Goal: Information Seeking & Learning: Check status

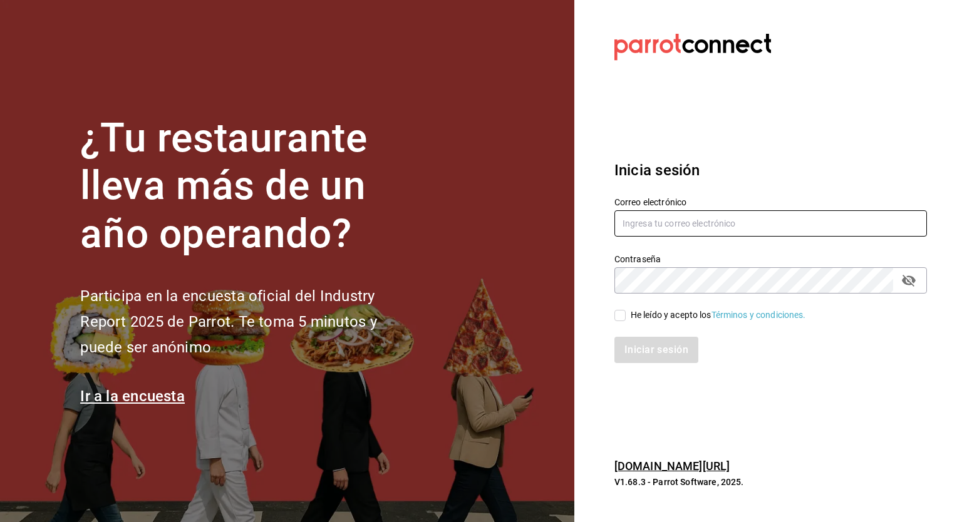
type input "[EMAIL_ADDRESS][DATE][DOMAIN_NAME]"
click at [626, 312] on span "He leído y acepto los Términos y condiciones." at bounding box center [716, 315] width 180 height 13
click at [626, 312] on input "He leído y acepto los Términos y condiciones." at bounding box center [619, 315] width 11 height 11
checkbox input "true"
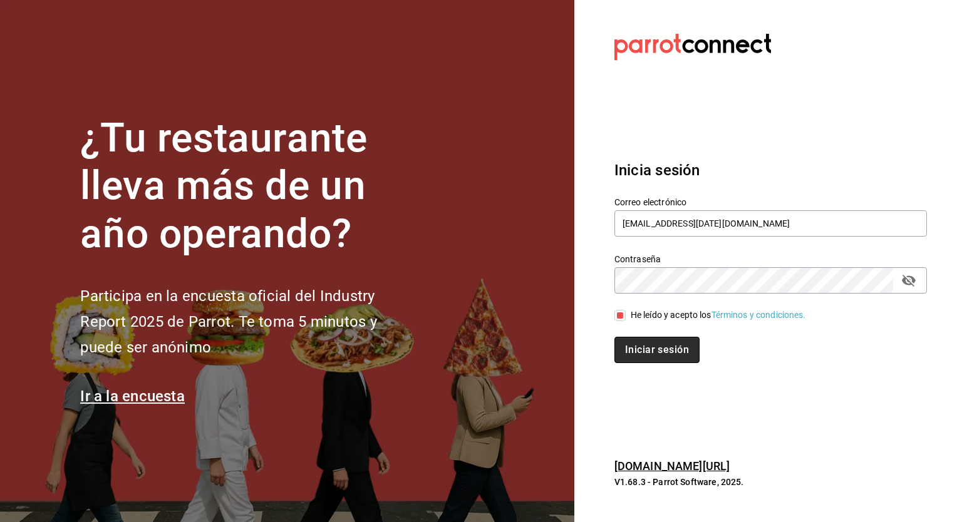
click at [642, 341] on button "Iniciar sesión" at bounding box center [656, 350] width 85 height 26
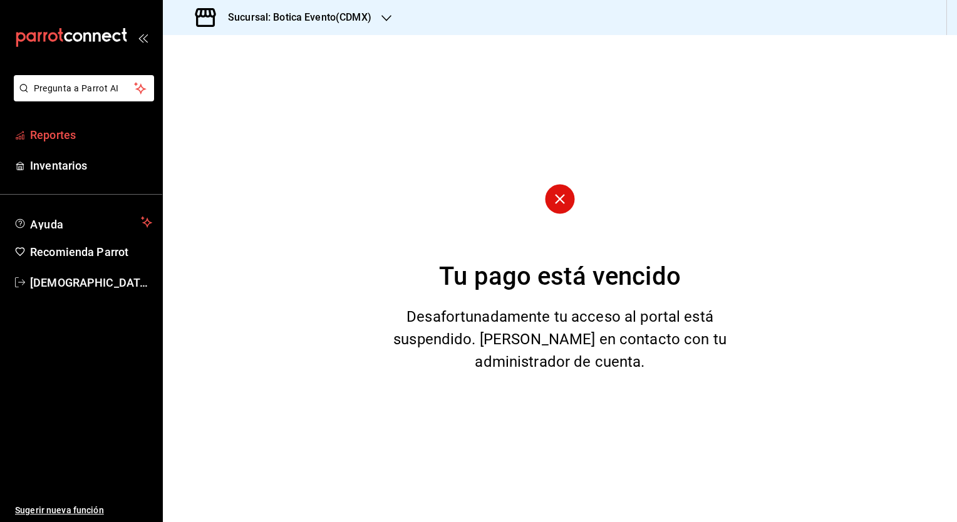
click at [43, 136] on span "Reportes" at bounding box center [91, 135] width 122 height 17
click at [355, 18] on h3 "Sucursal: Botica Evento(CDMX)" at bounding box center [294, 17] width 153 height 15
click at [230, 82] on span "Botica (CDMX)" at bounding box center [202, 82] width 59 height 13
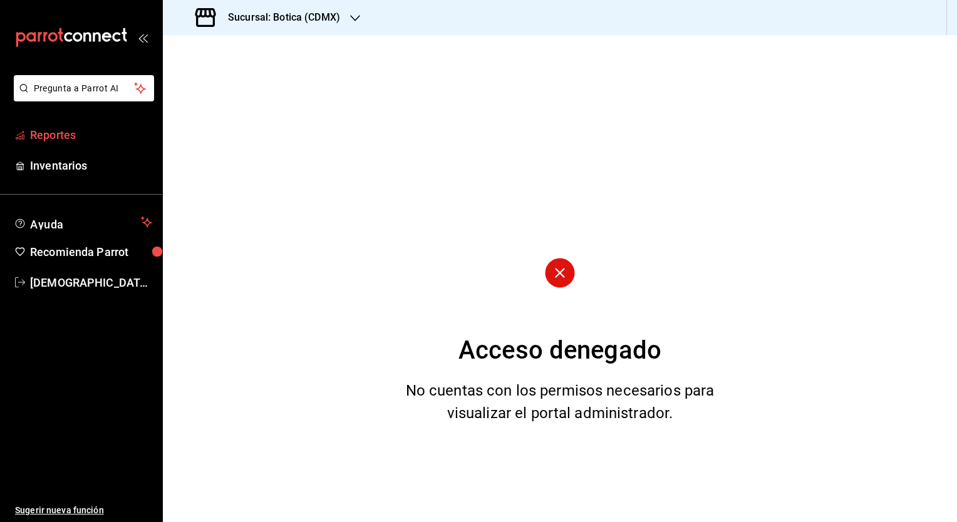
click at [48, 138] on span "Reportes" at bounding box center [91, 135] width 122 height 17
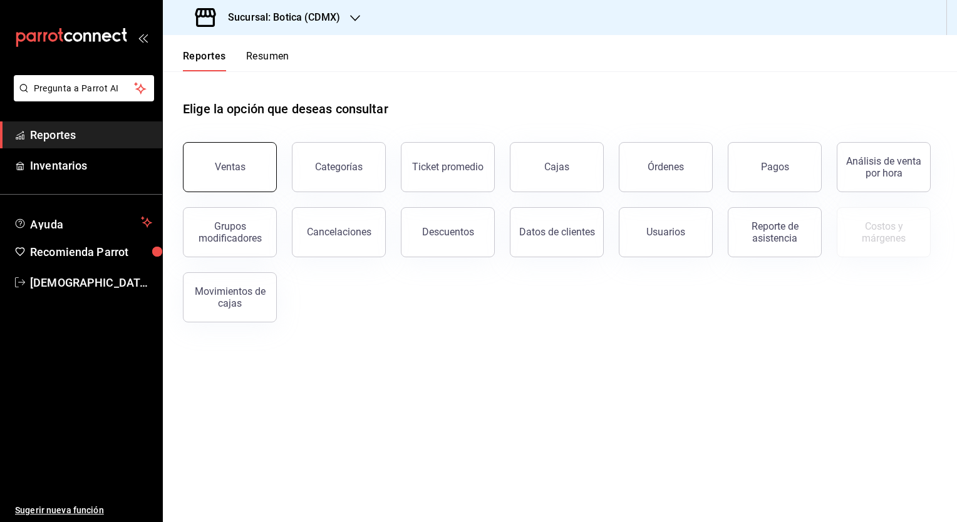
click at [261, 169] on button "Ventas" at bounding box center [230, 167] width 94 height 50
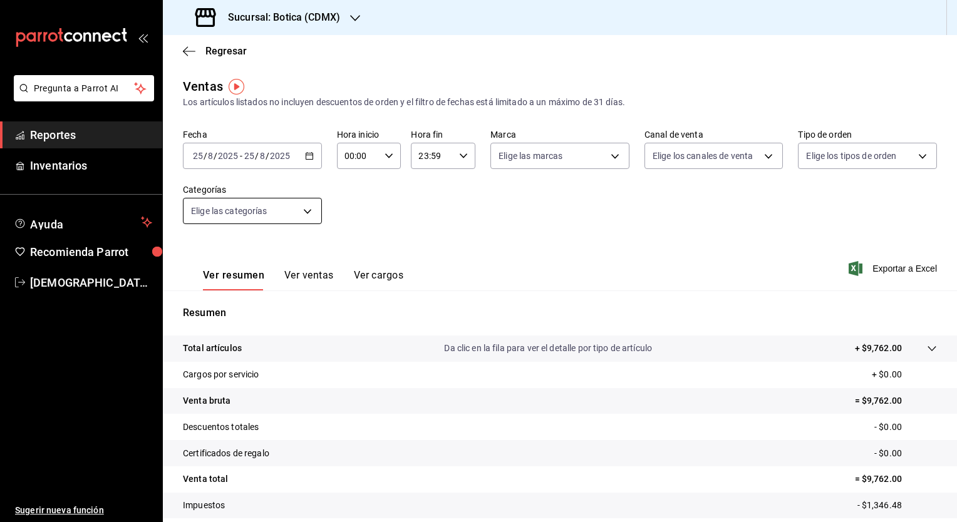
click at [306, 214] on body "Pregunta a Parrot AI Reportes Inventarios Ayuda Recomienda Parrot [PERSON_NAME]…" at bounding box center [478, 261] width 957 height 522
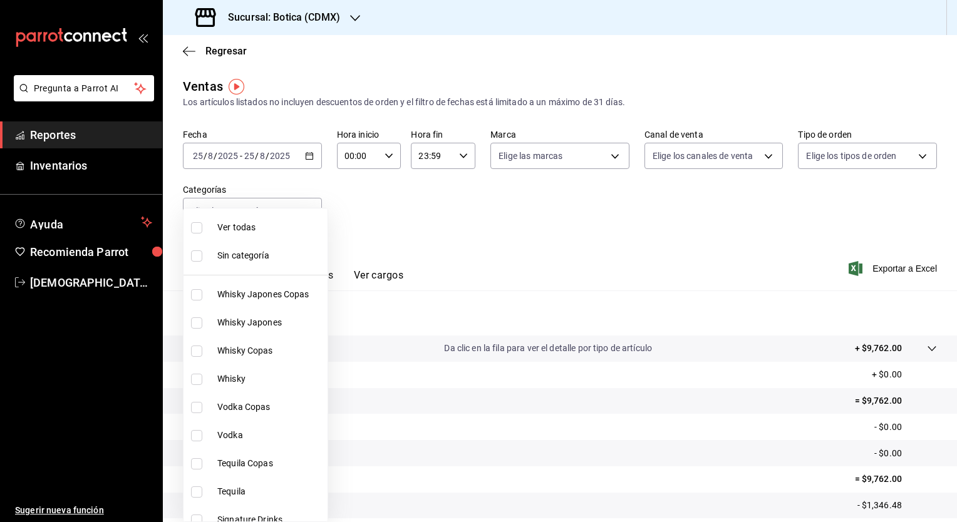
click at [375, 229] on div at bounding box center [478, 261] width 957 height 522
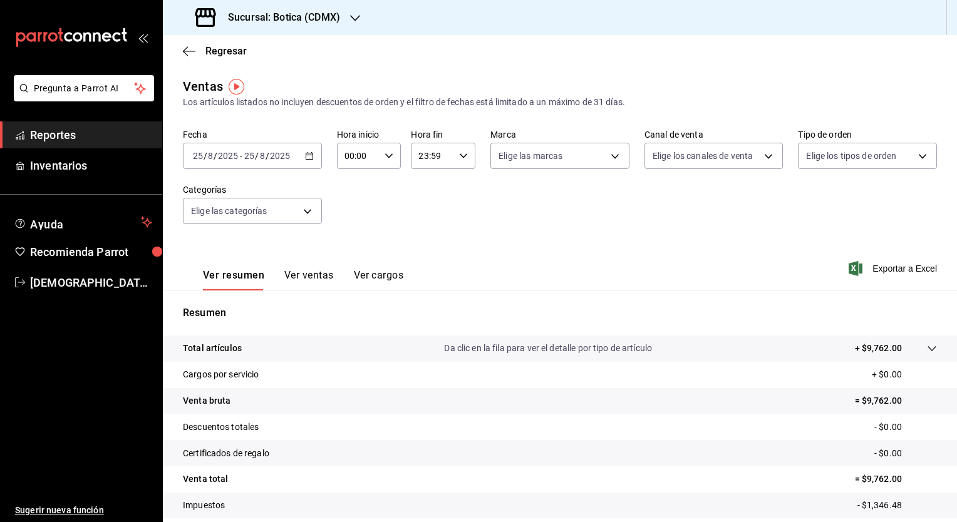
click at [304, 277] on button "Ver ventas" at bounding box center [308, 279] width 49 height 21
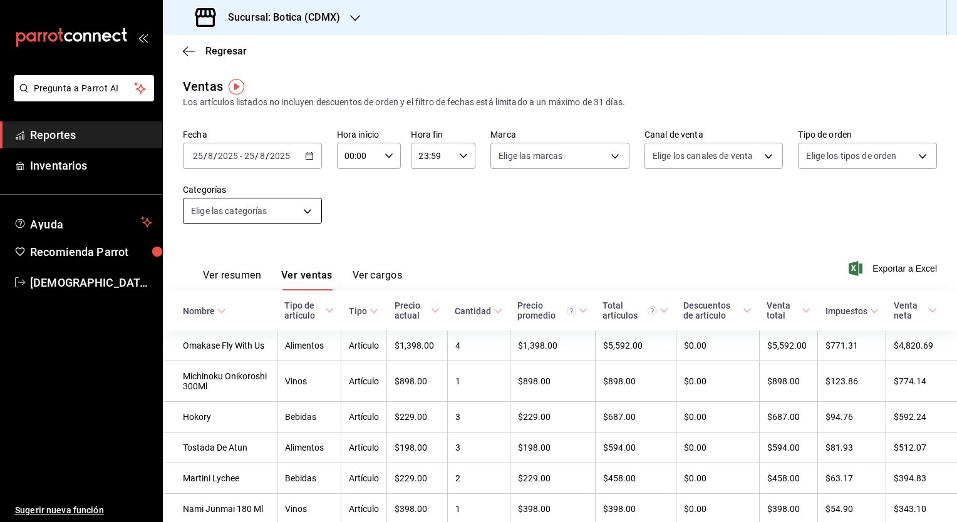
click at [312, 214] on body "Pregunta a Parrot AI Reportes Inventarios Ayuda Recomienda Parrot [PERSON_NAME]…" at bounding box center [478, 261] width 957 height 522
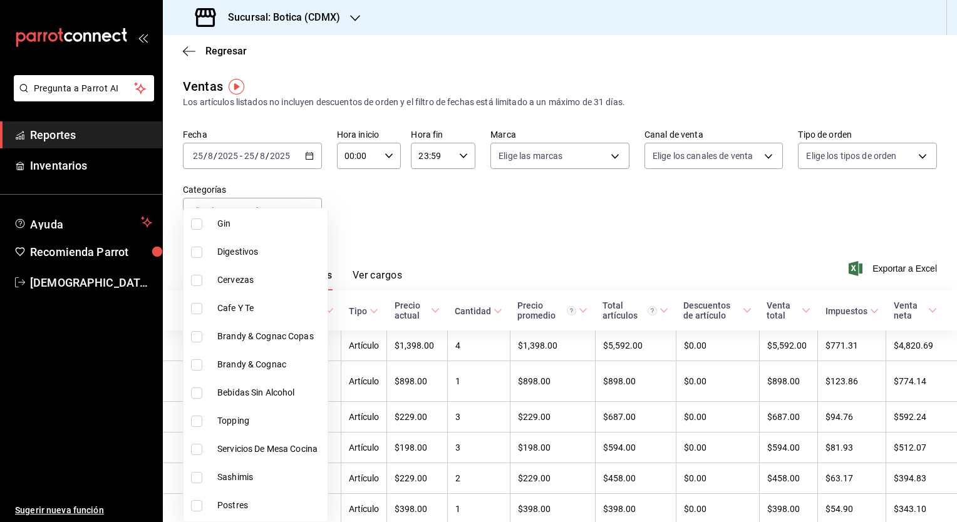
scroll to position [443, 0]
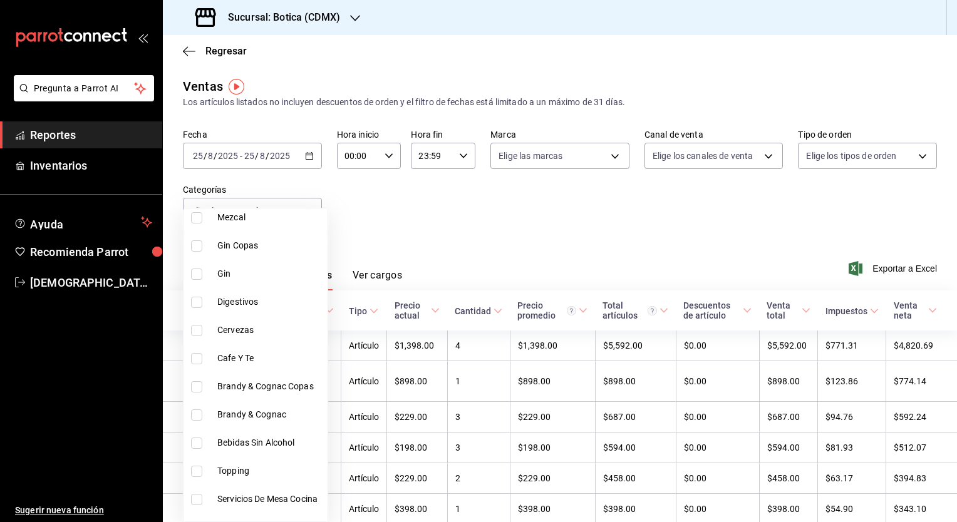
click at [232, 326] on span "Cervezas" at bounding box center [269, 330] width 105 height 13
type input "cae22799-8352-4f3d-8a91-e92c9f6a932a"
checkbox input "true"
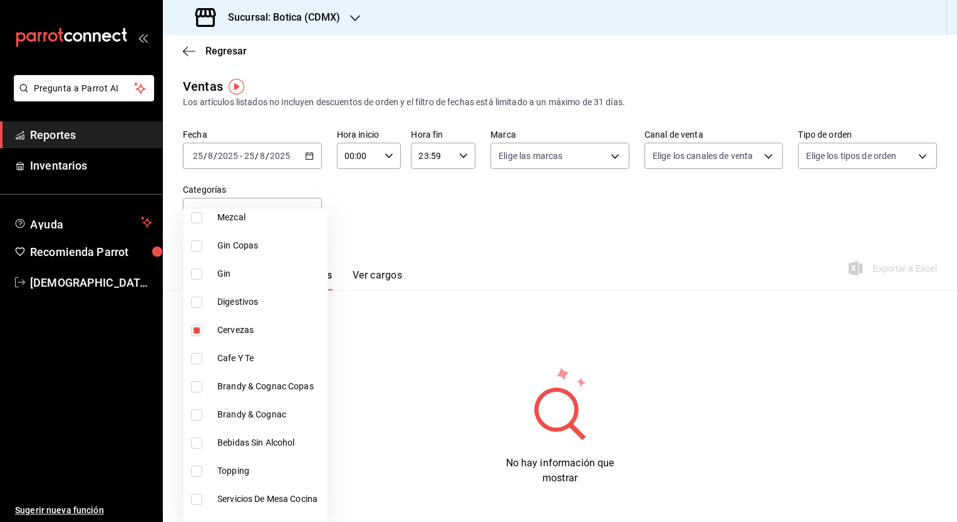
click at [482, 223] on div at bounding box center [478, 261] width 957 height 522
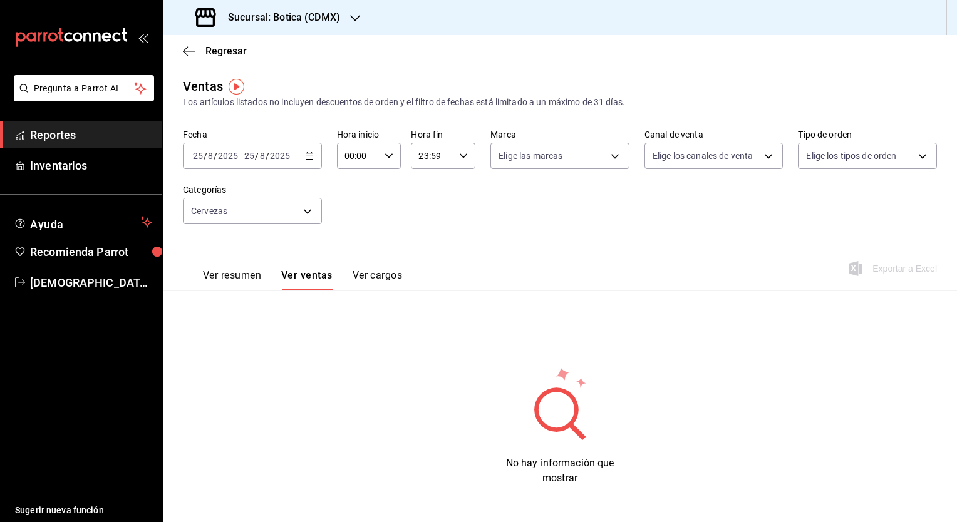
click at [308, 163] on div "[DATE] [DATE] - [DATE] [DATE]" at bounding box center [252, 156] width 139 height 26
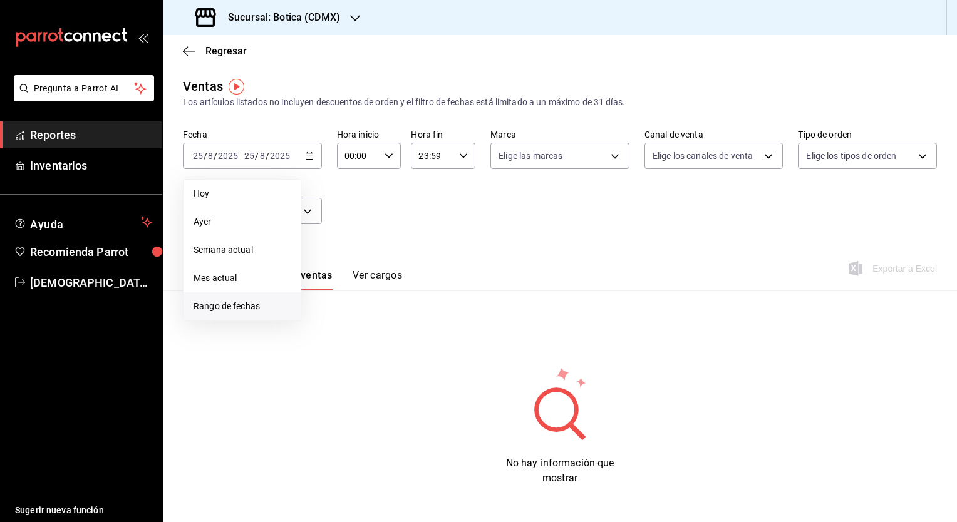
click at [214, 306] on span "Rango de fechas" at bounding box center [242, 306] width 97 height 13
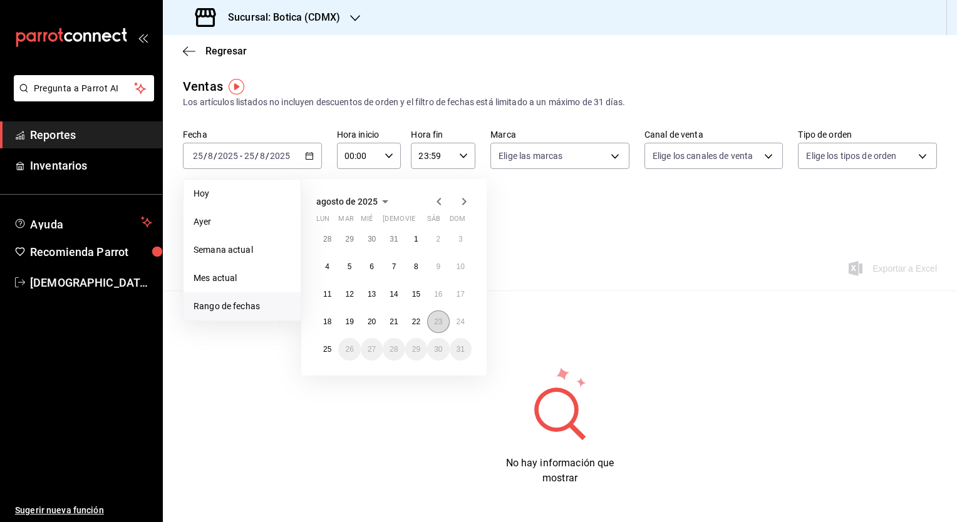
click at [437, 323] on abbr "23" at bounding box center [438, 322] width 8 height 9
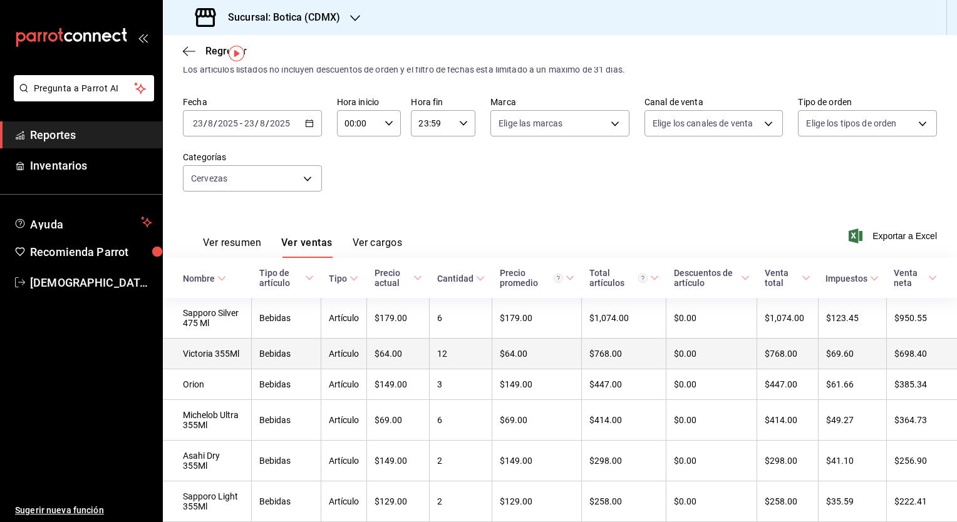
scroll to position [34, 0]
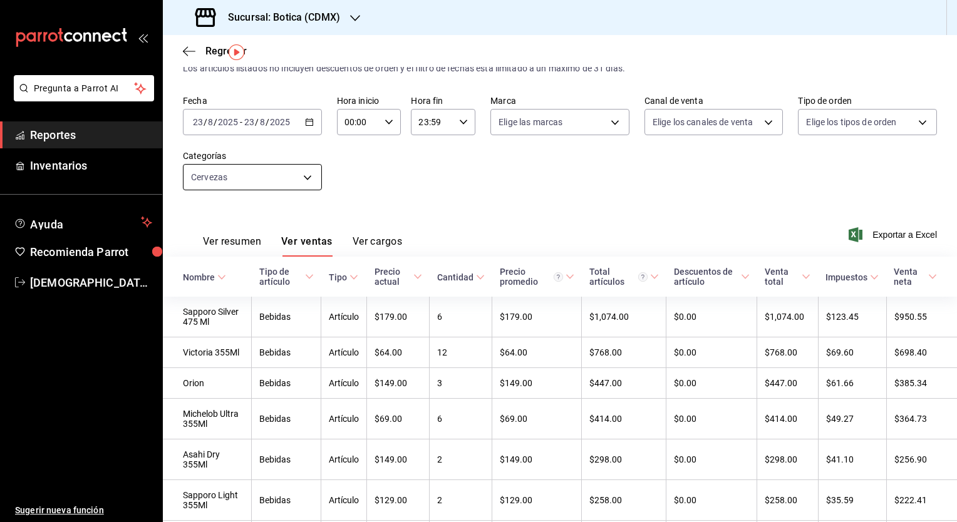
click at [304, 177] on body "Pregunta a Parrot AI Reportes Inventarios Ayuda Recomienda Parrot [PERSON_NAME]…" at bounding box center [478, 261] width 957 height 522
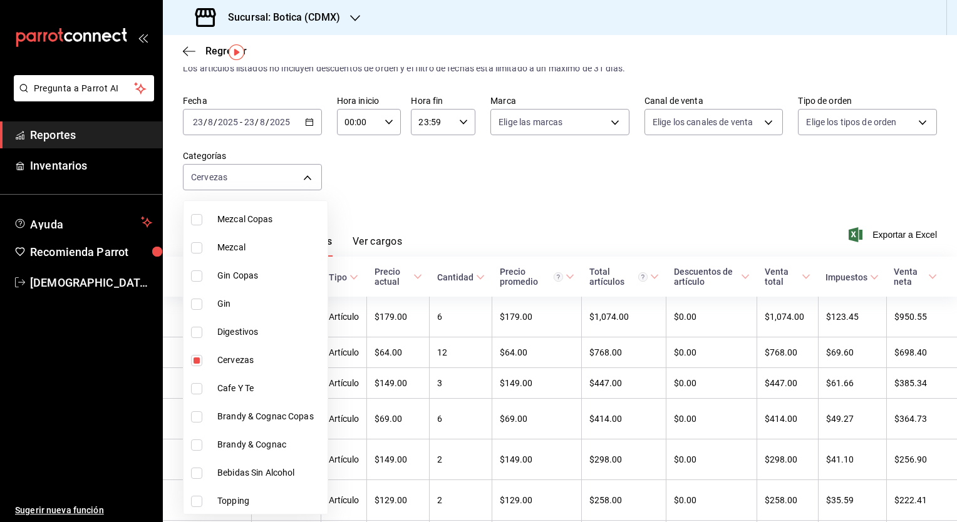
scroll to position [406, 0]
click at [245, 347] on li "Cervezas" at bounding box center [256, 360] width 144 height 28
checkbox input "false"
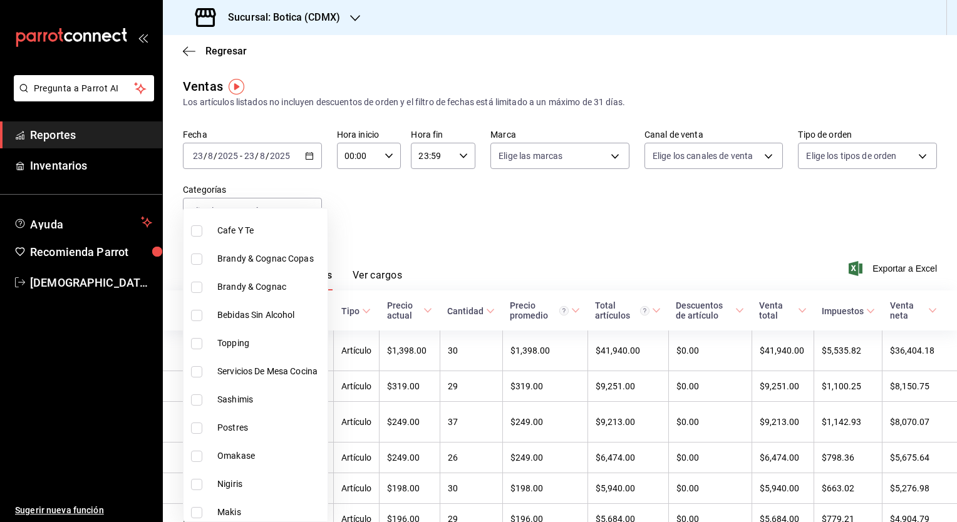
scroll to position [572, 0]
click at [266, 324] on li "Bebidas Sin Alcohol" at bounding box center [256, 314] width 144 height 28
type input "828838a7-cee5-443c-9725-69ebc6d0b9f3"
checkbox input "true"
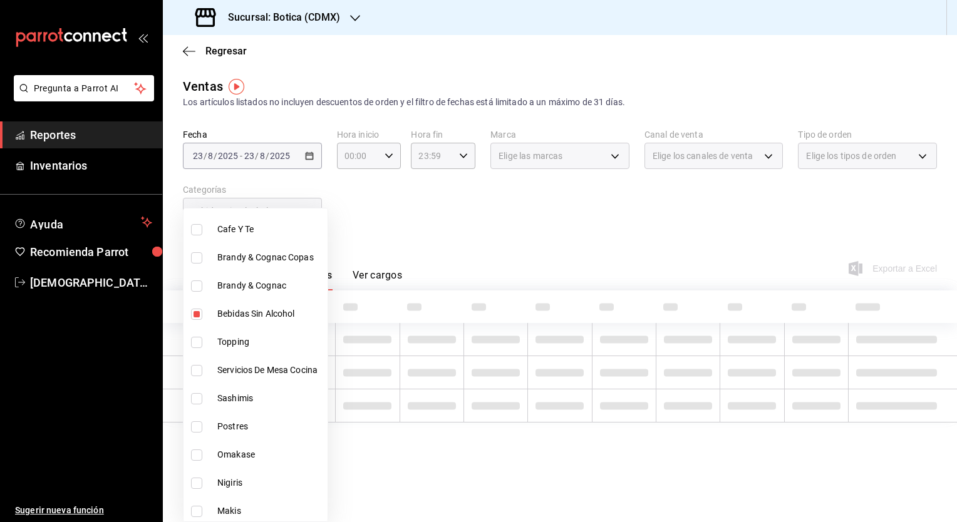
click at [371, 250] on div at bounding box center [478, 261] width 957 height 522
